Goal: Find specific page/section: Find specific page/section

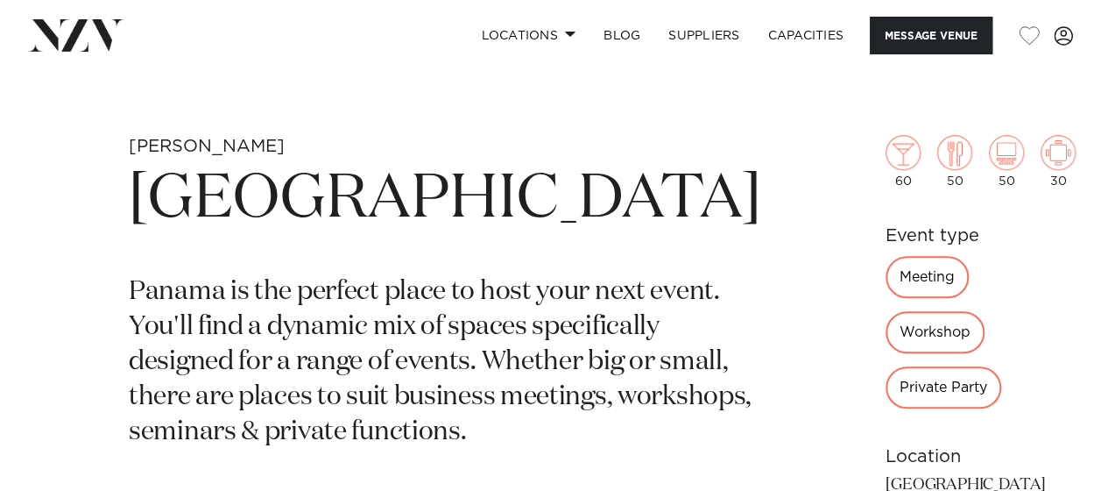
scroll to position [384, 0]
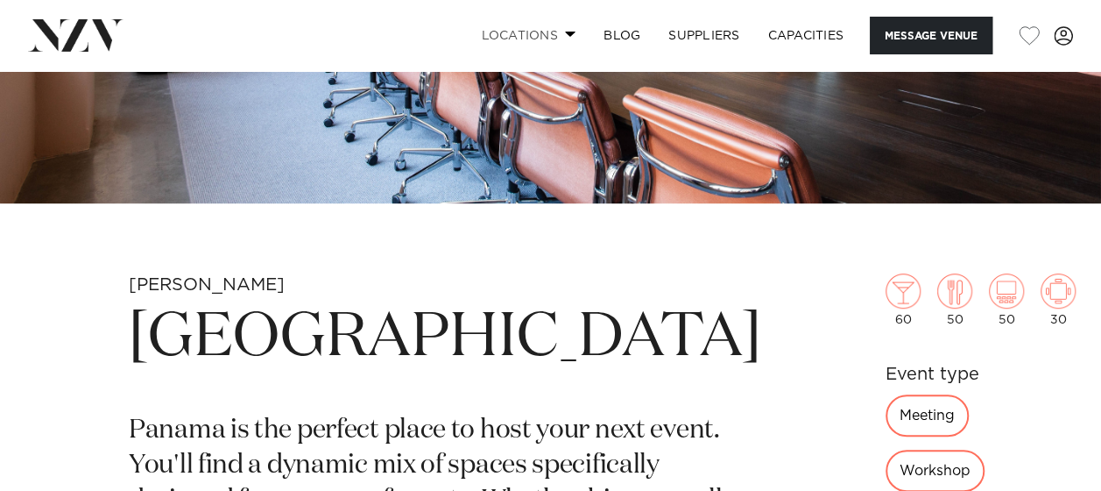
click at [565, 32] on span at bounding box center [570, 34] width 11 height 6
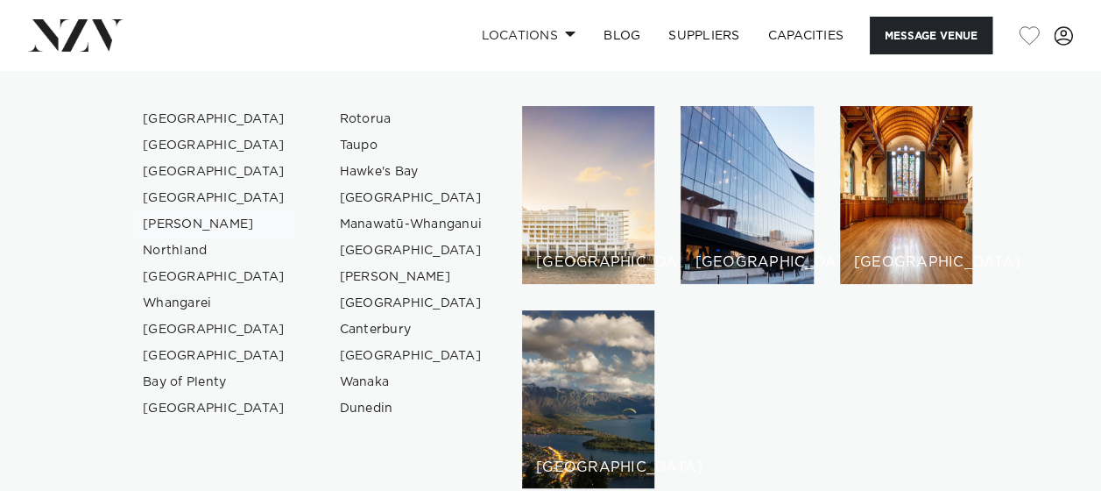
click at [166, 226] on link "[PERSON_NAME]" at bounding box center [214, 224] width 171 height 26
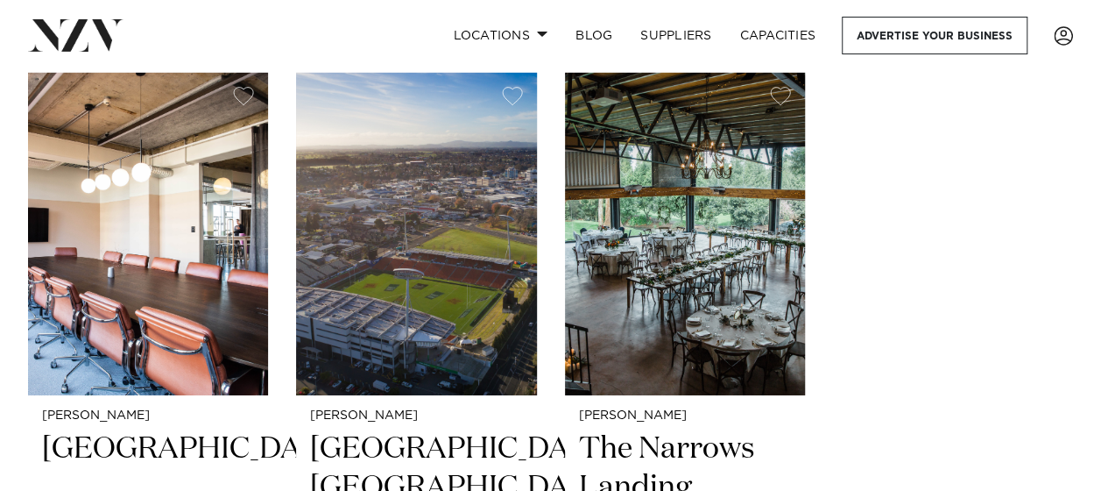
scroll to position [2788, 0]
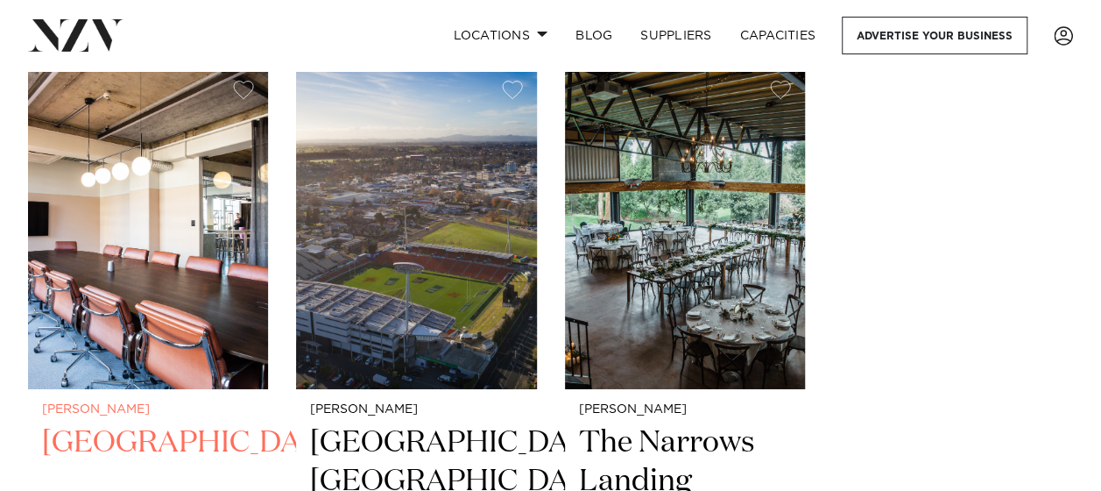
click at [187, 280] on img at bounding box center [148, 228] width 240 height 322
